Goal: Use online tool/utility: Utilize a website feature to perform a specific function

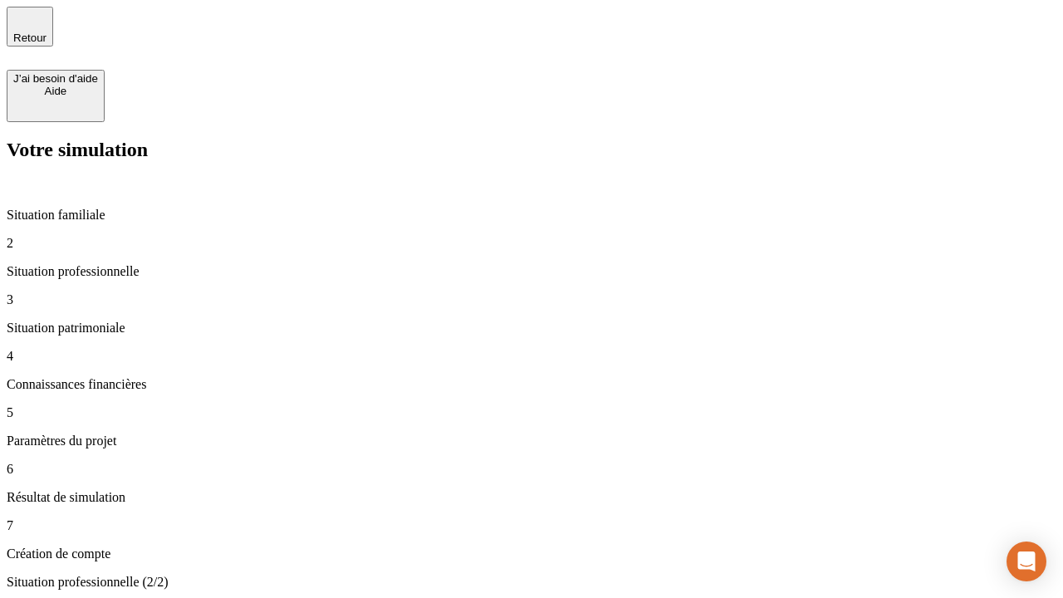
type input "70 000"
type input "1 000"
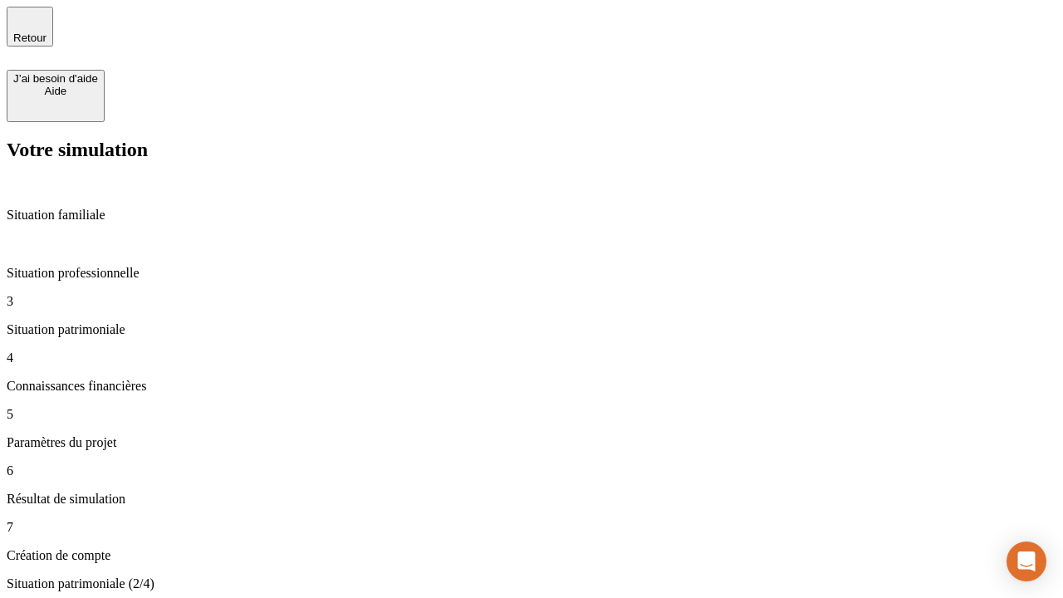
type input "800"
type input "6"
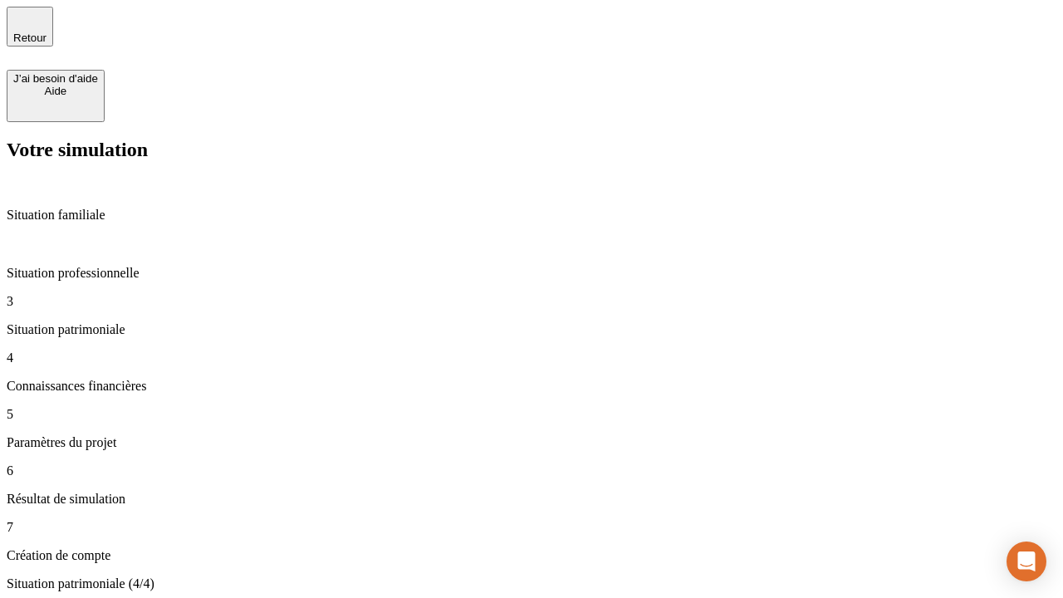
type input "400"
type input "3"
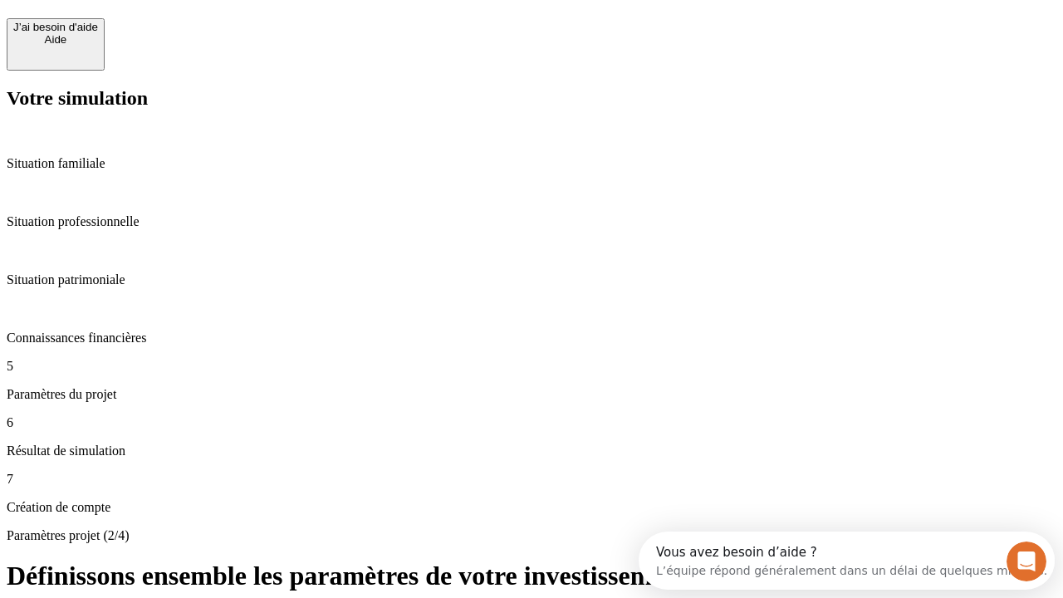
scroll to position [32, 0]
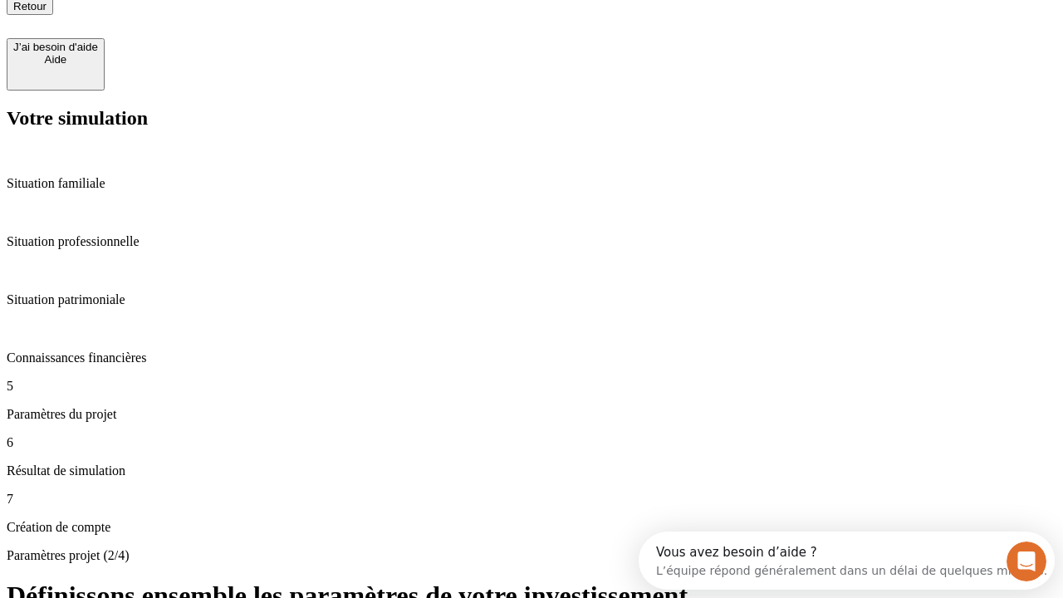
type input "35"
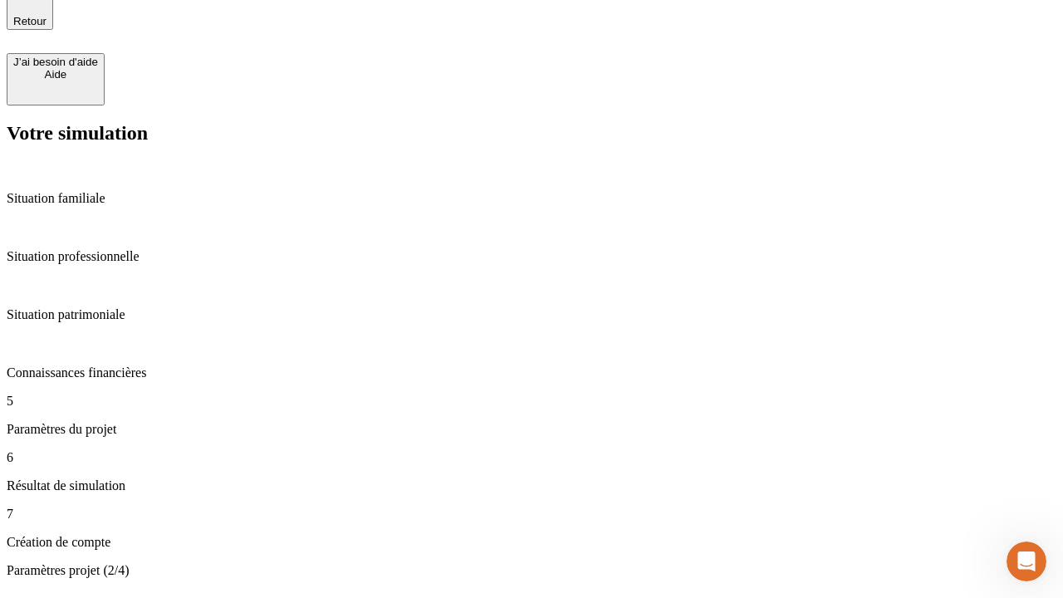
type input "500"
type input "640"
